Goal: Information Seeking & Learning: Learn about a topic

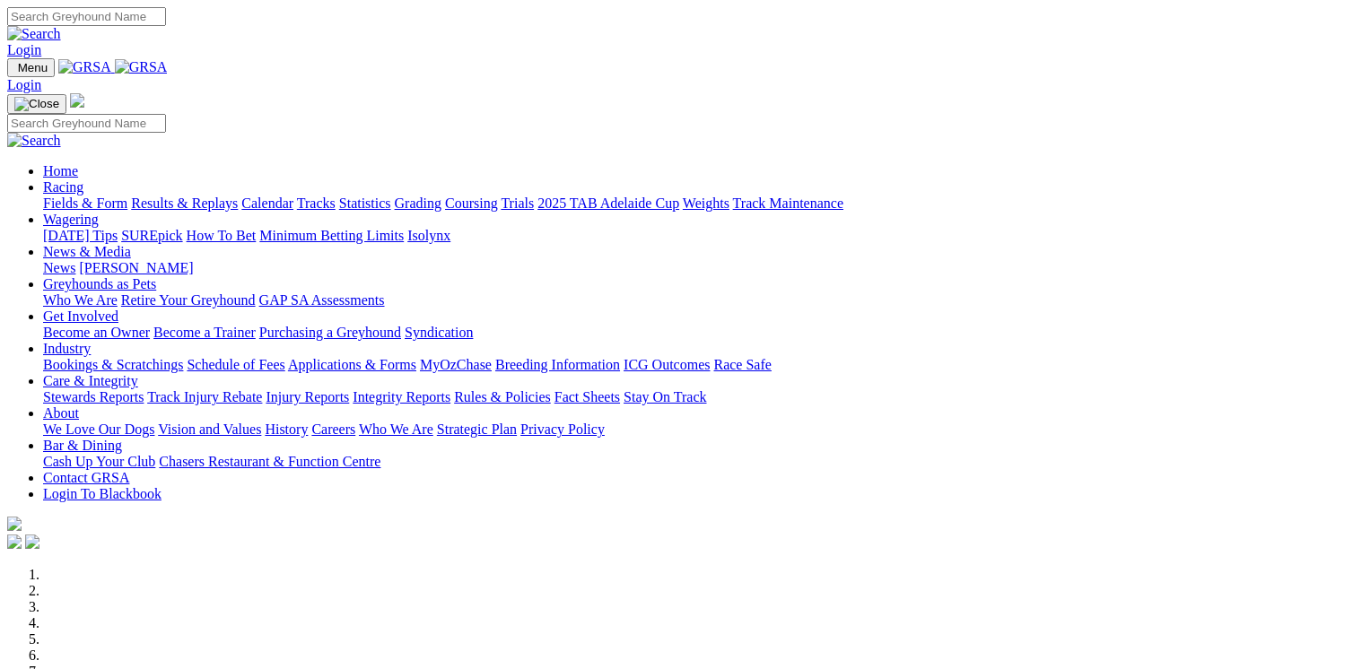
scroll to position [646, 0]
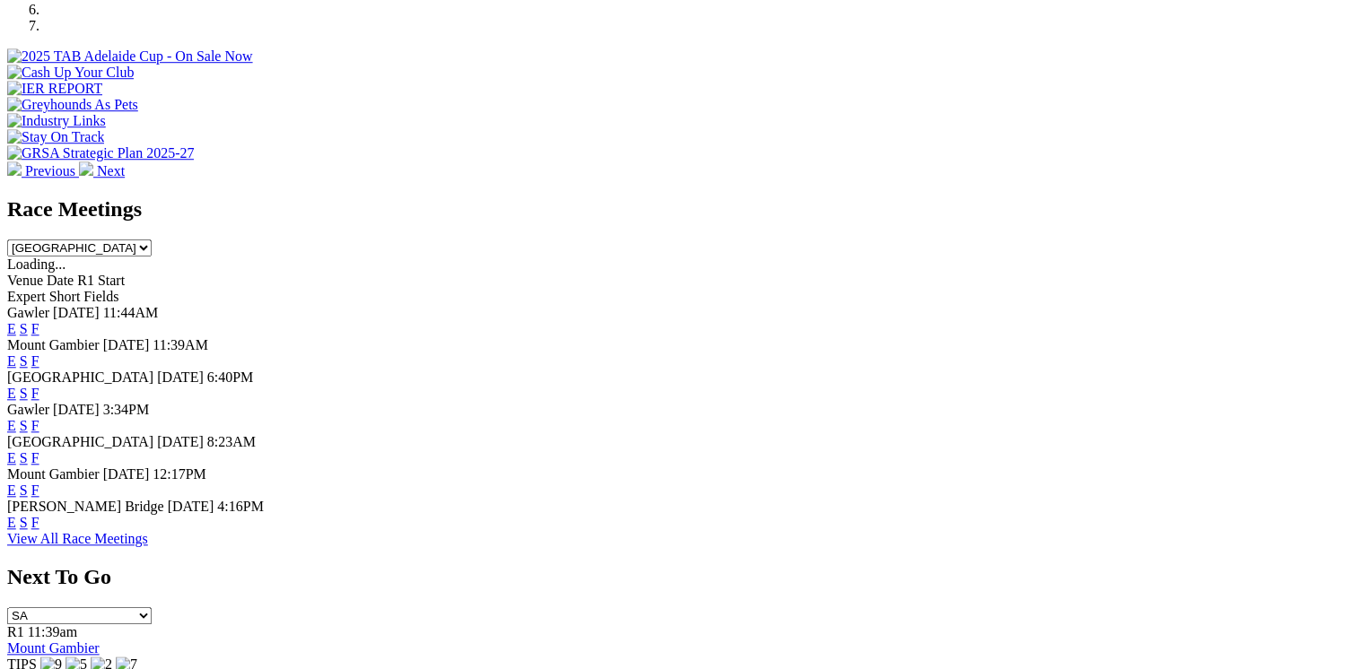
click at [16, 492] on link "E" at bounding box center [11, 490] width 9 height 15
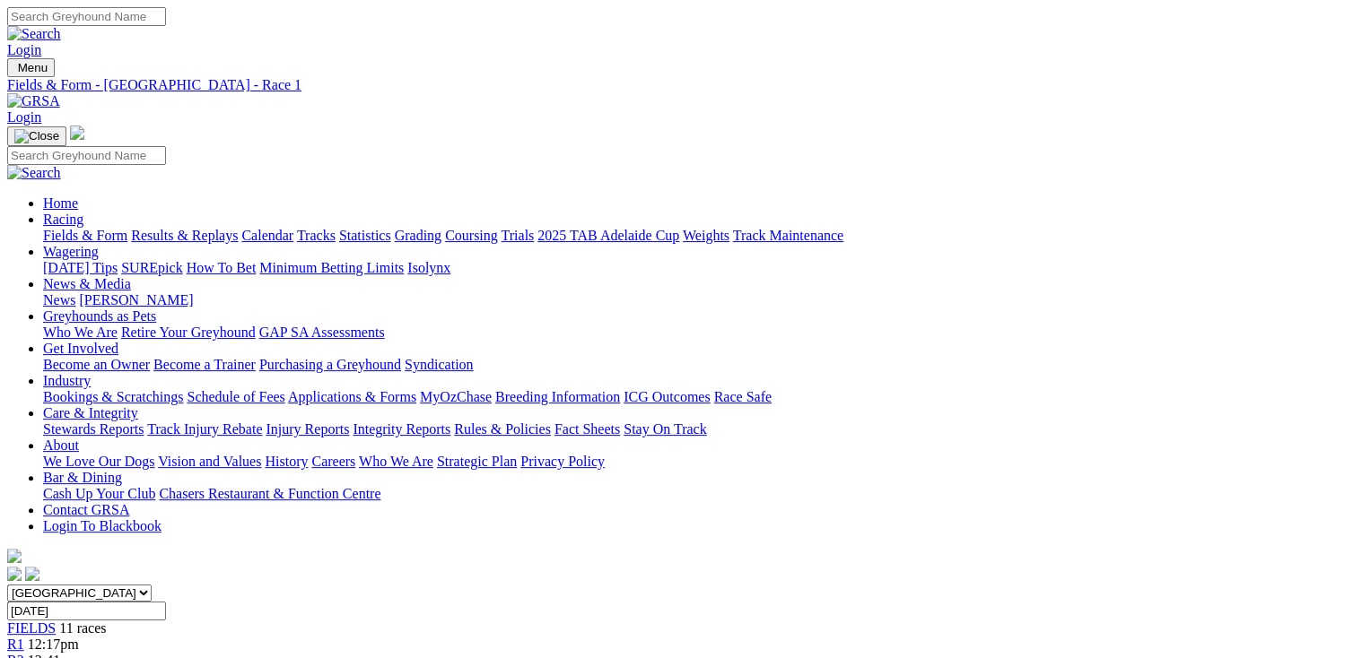
click at [441, 228] on link "Grading" at bounding box center [418, 235] width 47 height 15
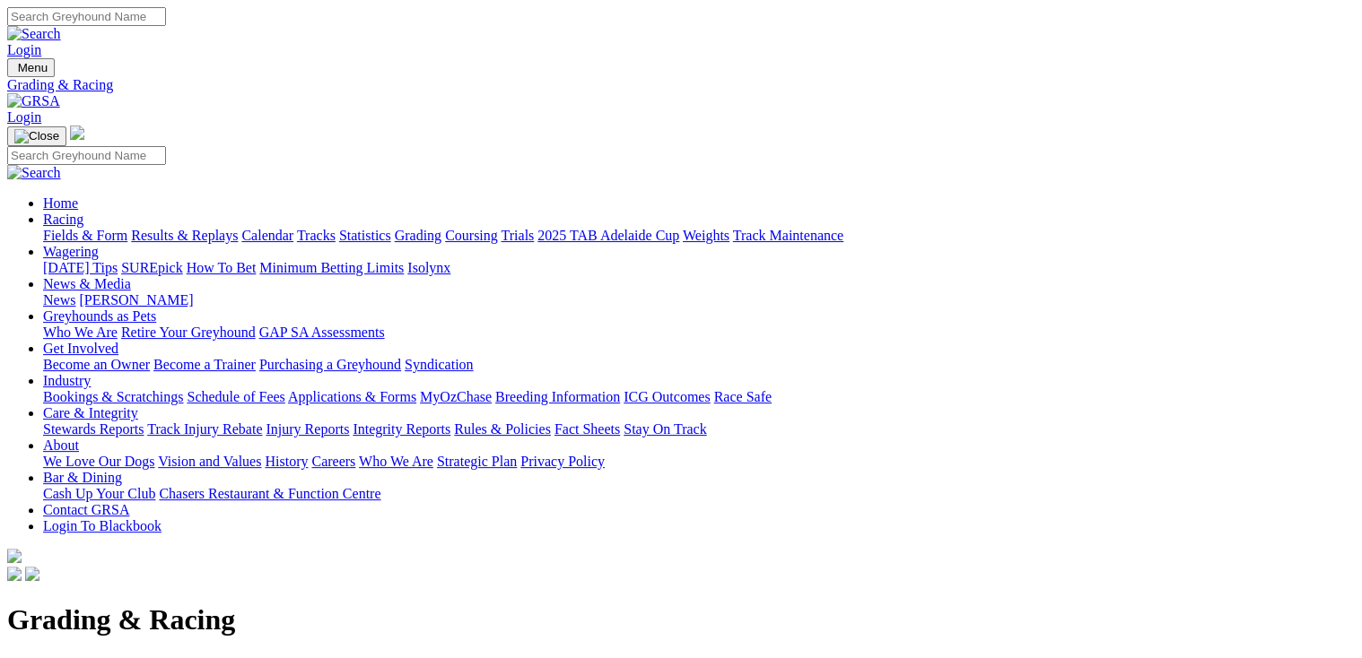
scroll to position [359, 0]
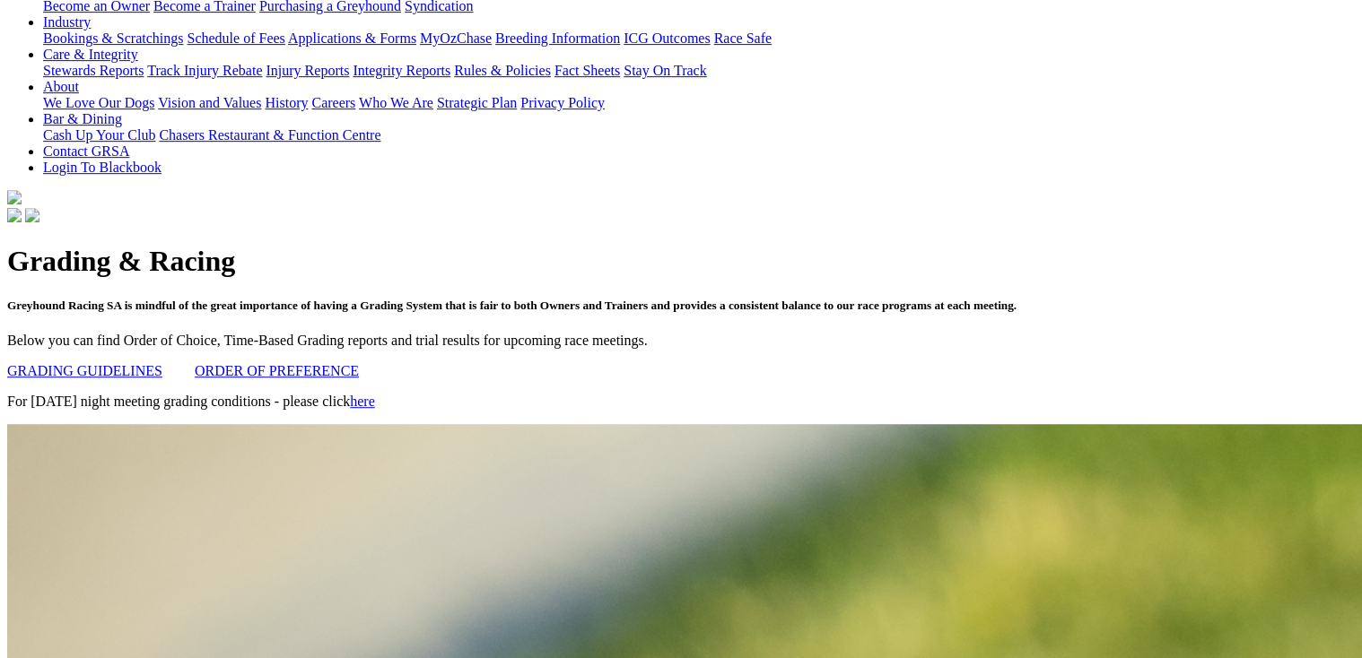
click at [149, 363] on link "GRADING GUIDELINES" at bounding box center [84, 370] width 155 height 15
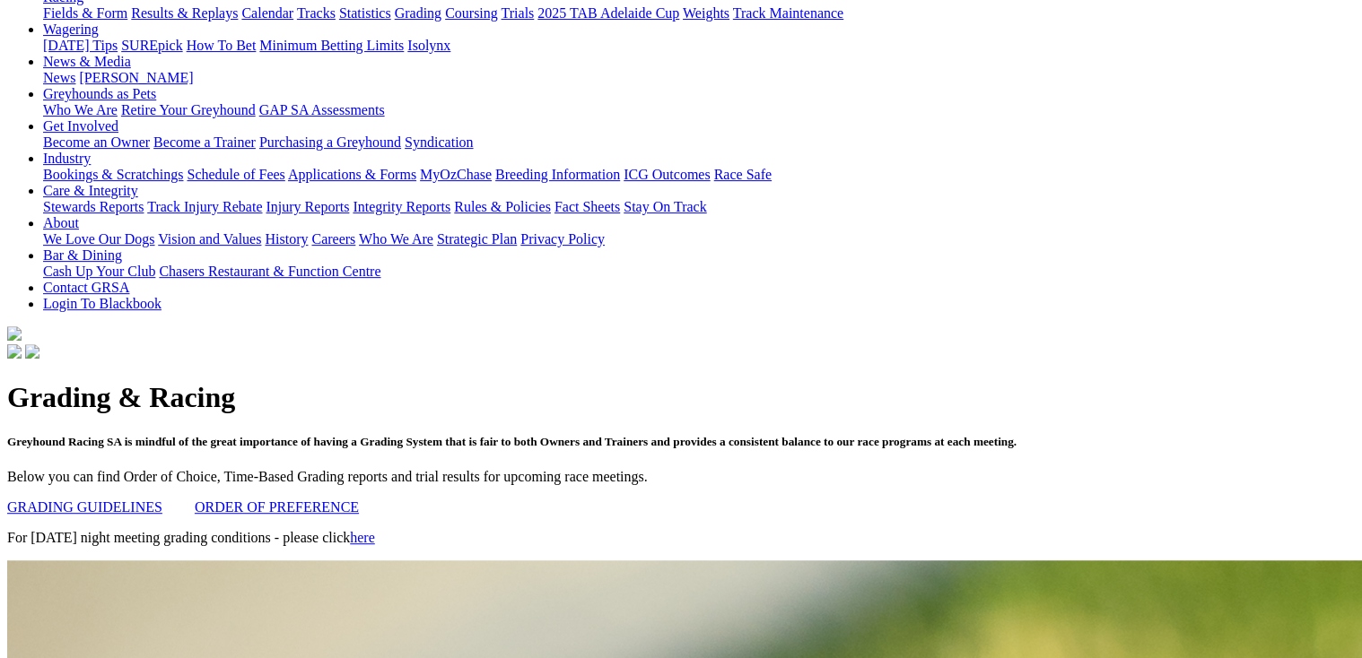
scroll to position [0, 0]
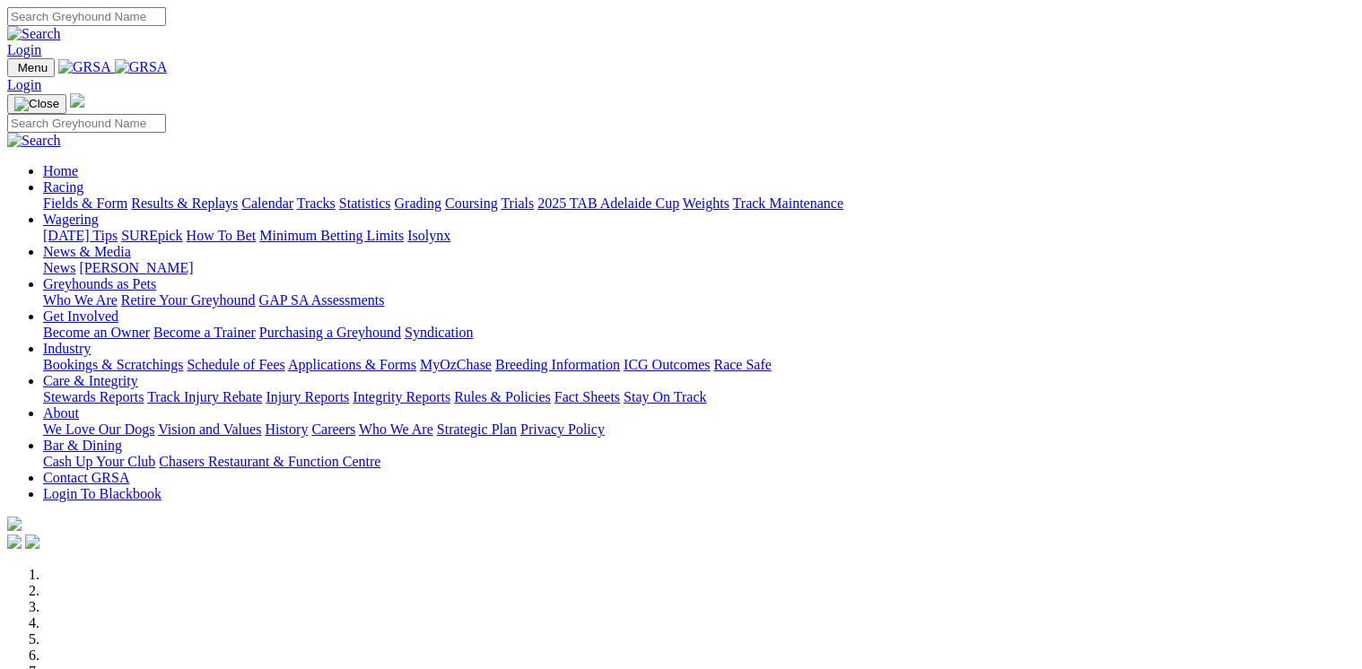
scroll to position [646, 0]
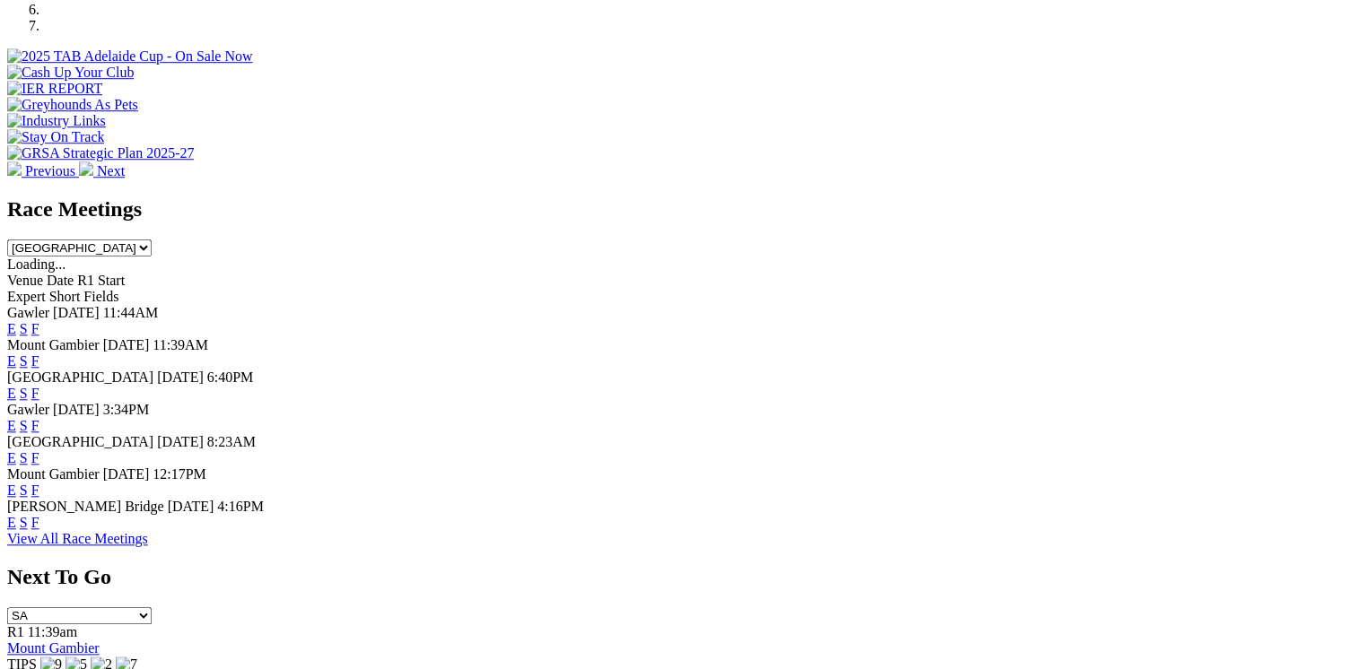
click at [16, 492] on link "E" at bounding box center [11, 490] width 9 height 15
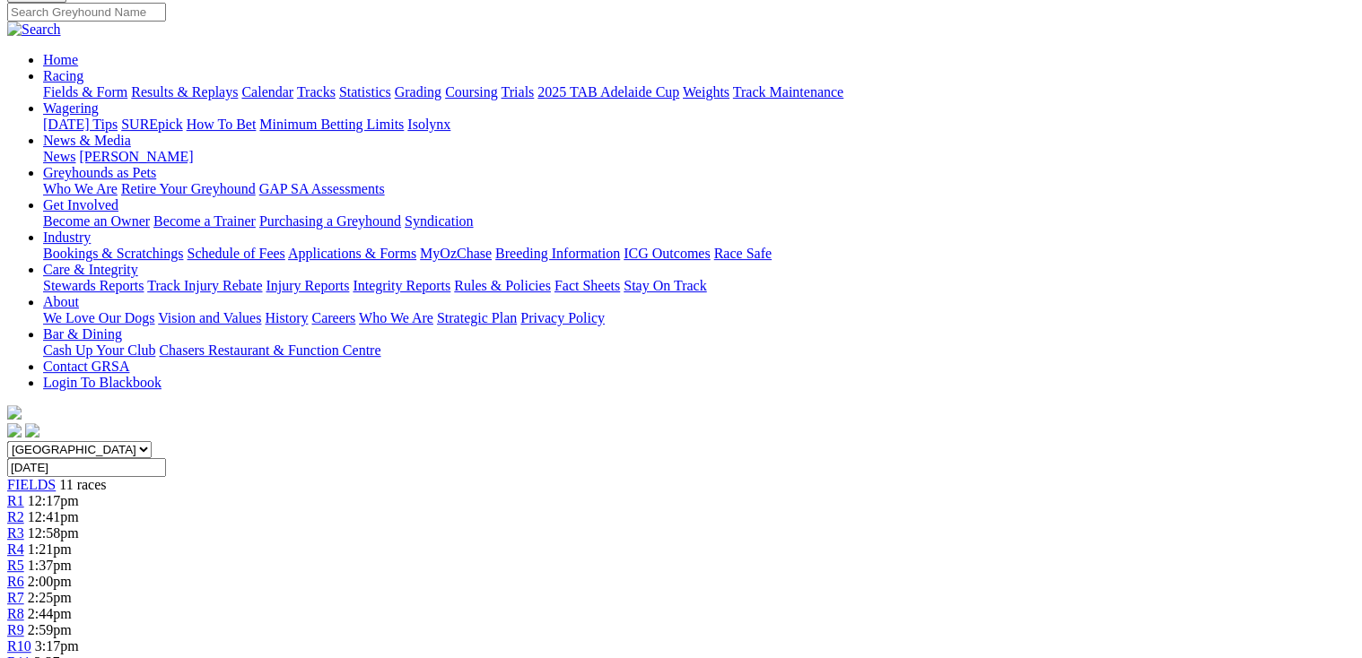
scroll to position [72, 0]
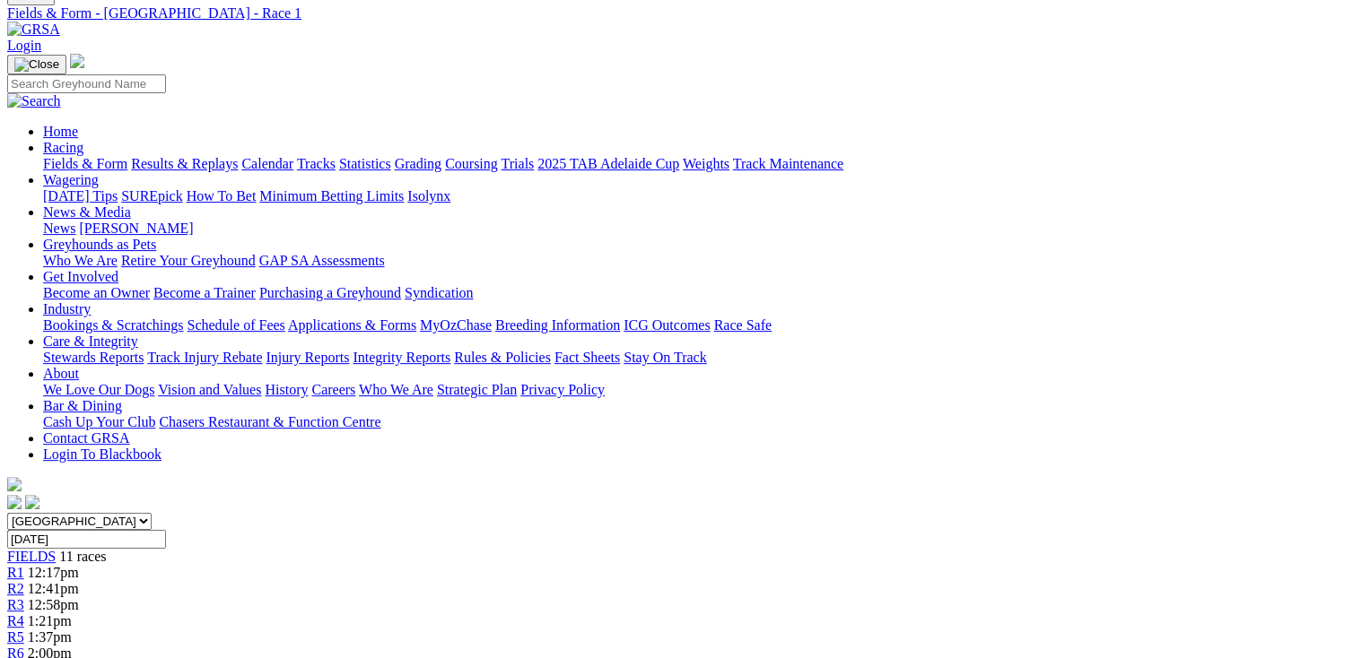
click at [24, 613] on span "R4" at bounding box center [15, 620] width 17 height 15
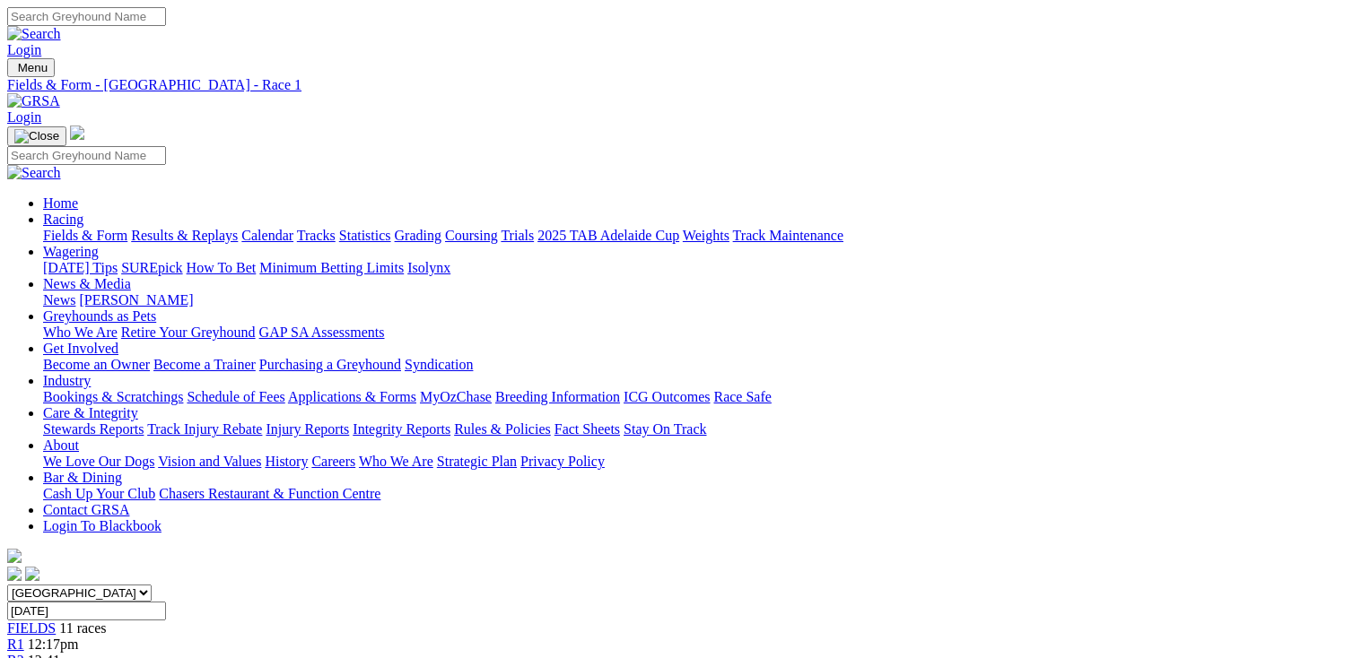
scroll to position [43, 0]
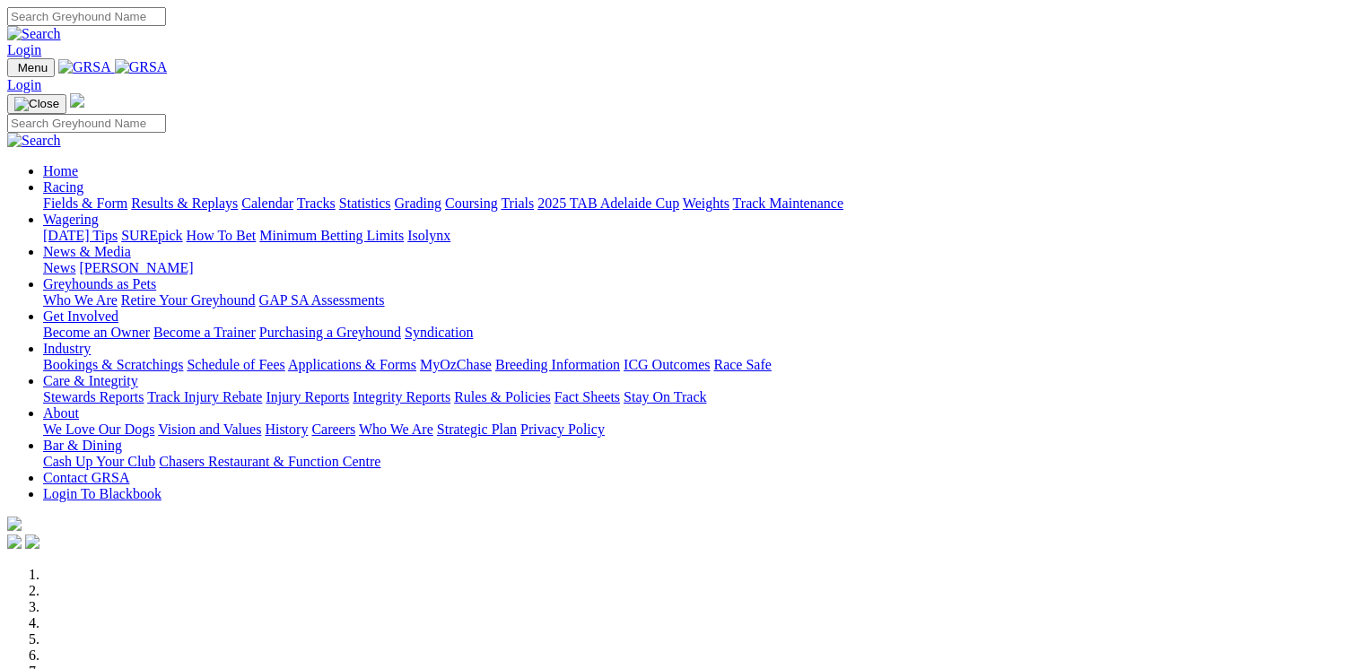
scroll to position [646, 0]
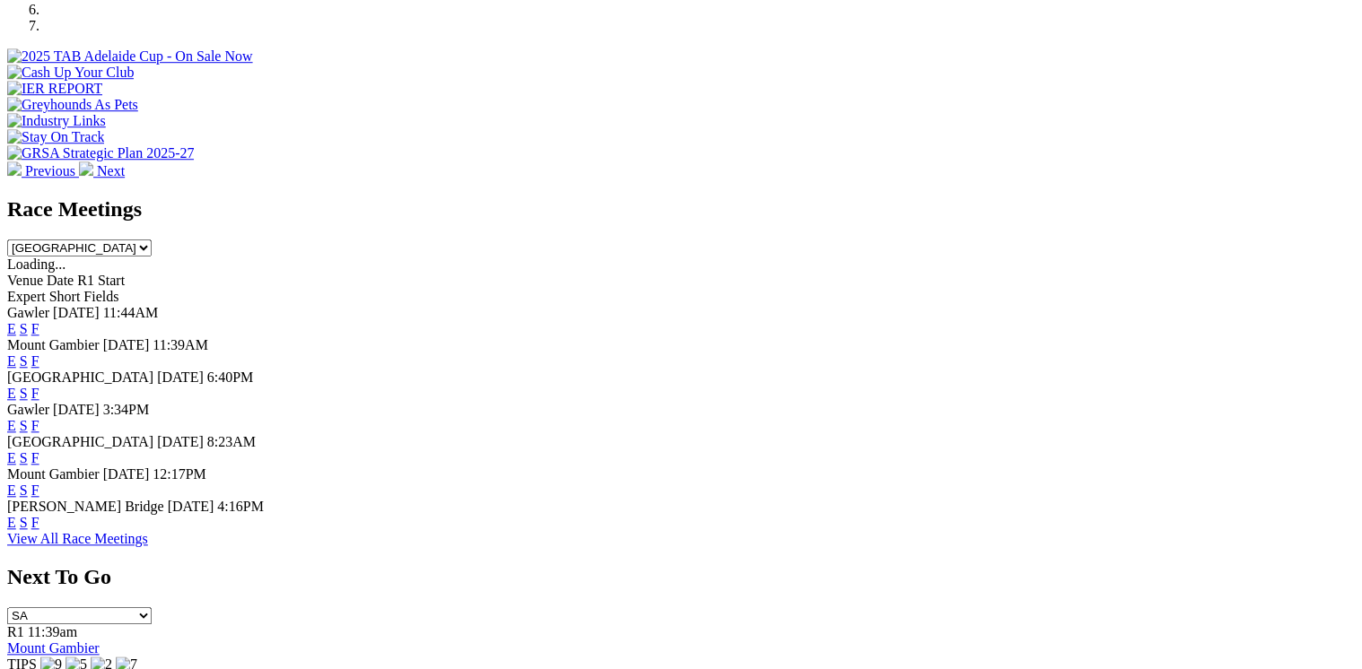
click at [28, 492] on link "S" at bounding box center [24, 490] width 8 height 15
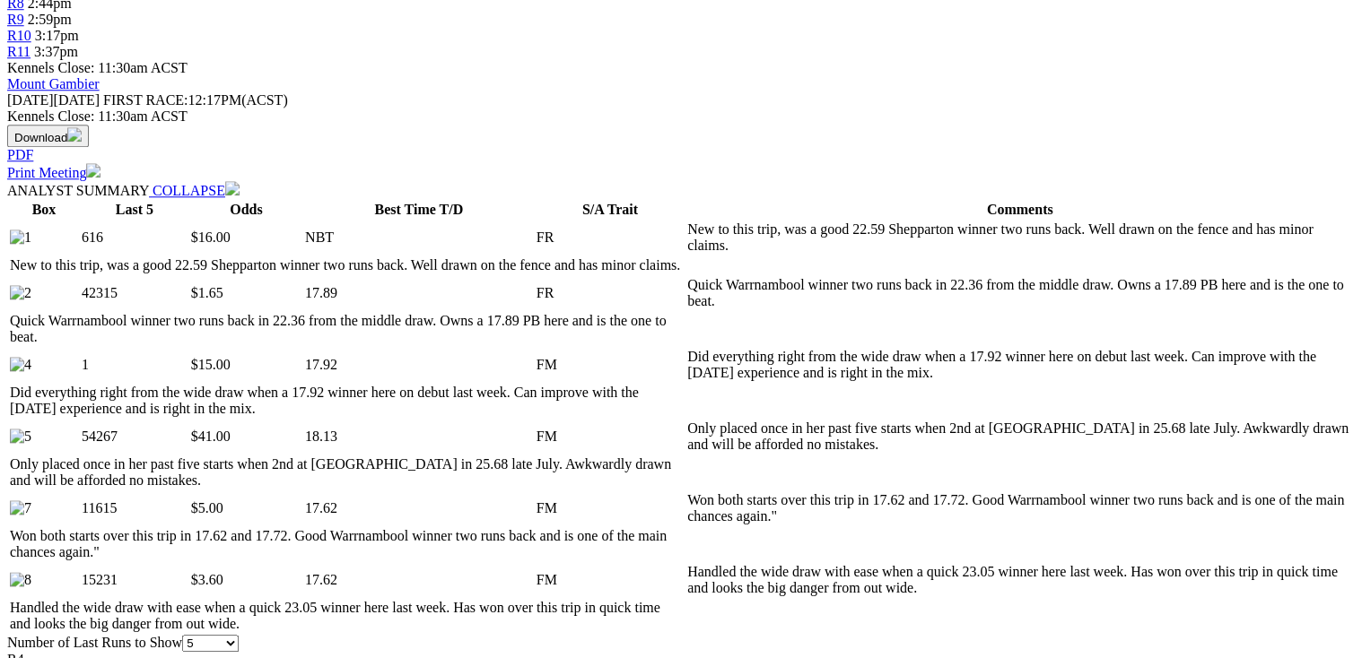
scroll to position [861, 0]
